Goal: Task Accomplishment & Management: Use online tool/utility

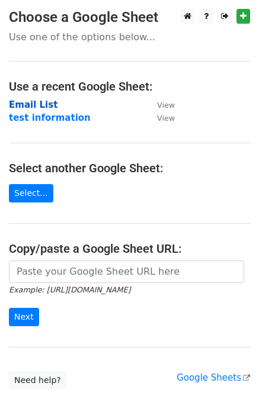
click at [43, 105] on strong "Email List" at bounding box center [33, 104] width 49 height 11
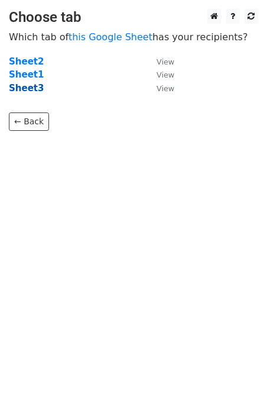
click at [33, 88] on strong "Sheet3" at bounding box center [26, 88] width 35 height 11
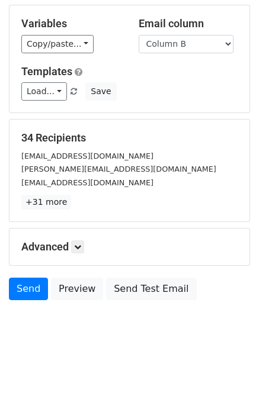
scroll to position [107, 0]
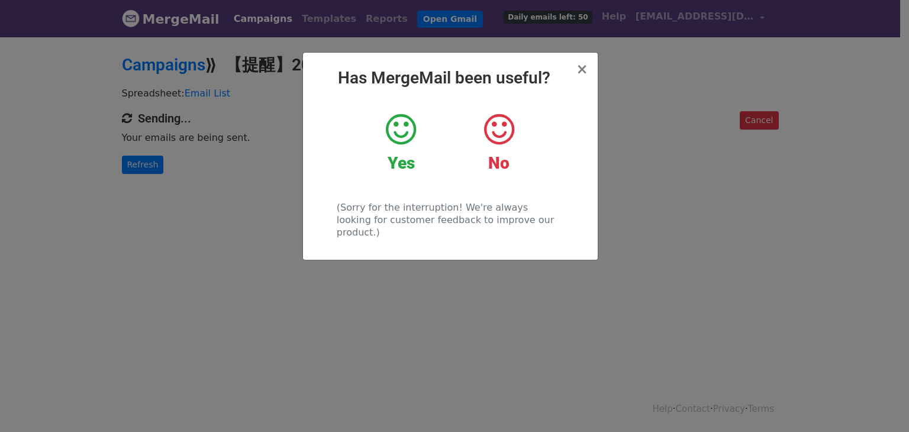
click at [399, 141] on icon at bounding box center [401, 130] width 30 height 36
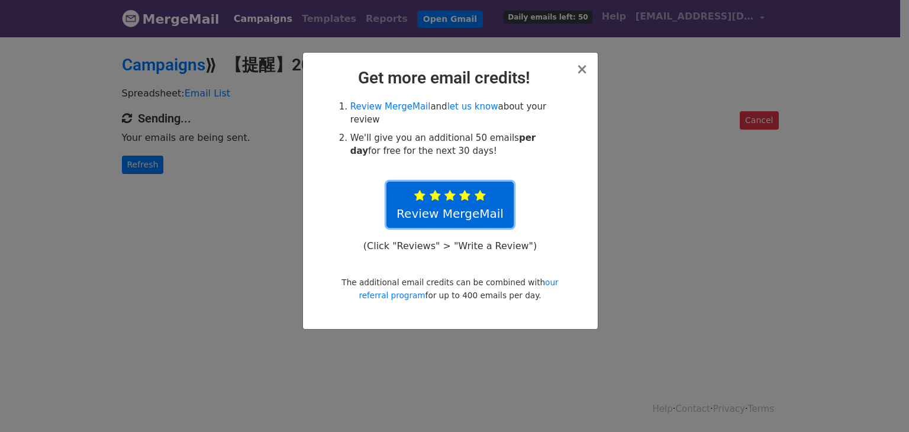
click at [476, 198] on icon at bounding box center [480, 196] width 11 height 12
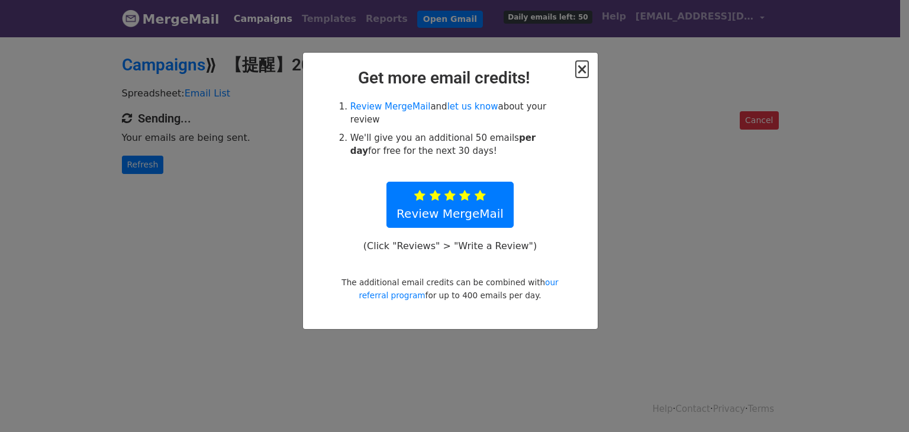
click at [583, 67] on span "×" at bounding box center [582, 69] width 12 height 17
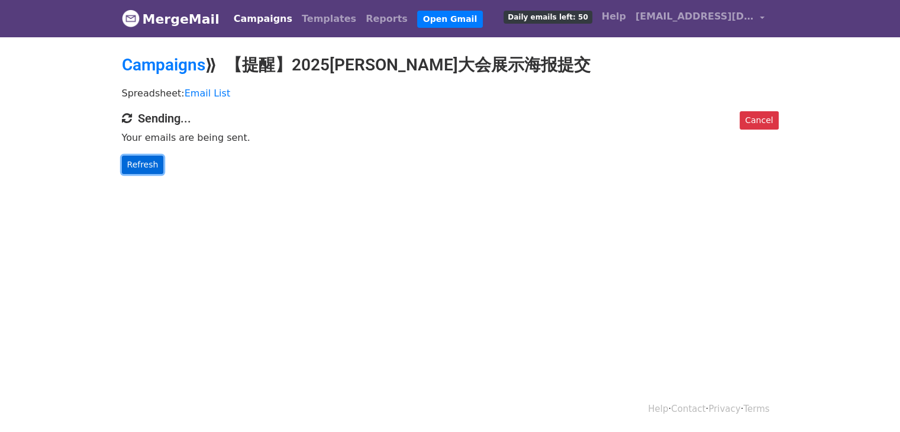
click at [151, 166] on link "Refresh" at bounding box center [143, 165] width 42 height 18
